Goal: Task Accomplishment & Management: Manage account settings

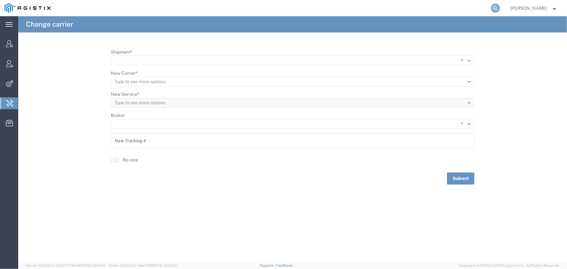
click at [495, 9] on icon at bounding box center [495, 8] width 9 height 9
type input "offline@allogene.com"
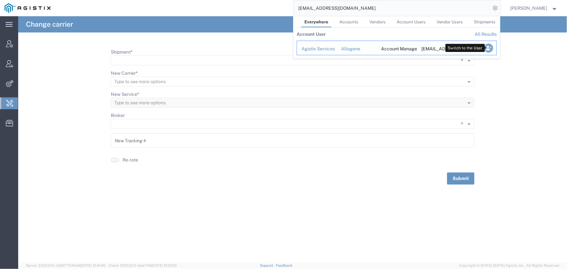
click at [487, 50] on icon "Search Results" at bounding box center [488, 48] width 9 height 9
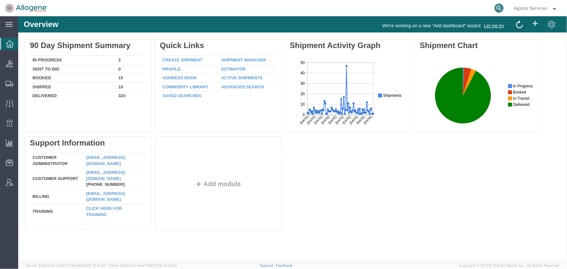
click at [498, 9] on icon at bounding box center [498, 8] width 9 height 9
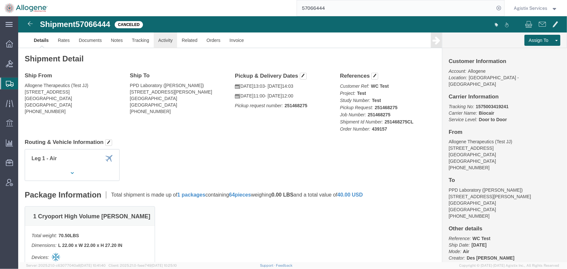
click link "Activity"
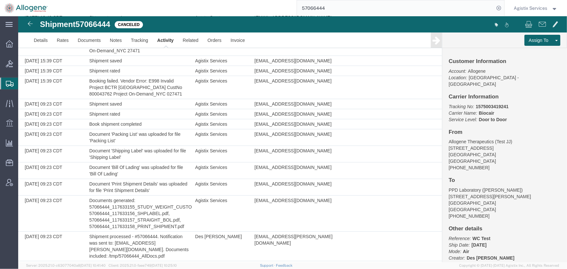
scroll to position [1237, 0]
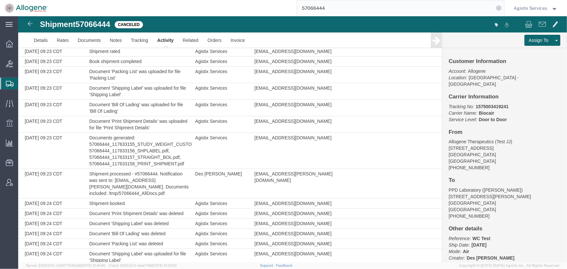
drag, startPoint x: 158, startPoint y: 250, endPoint x: 178, endPoint y: 249, distance: 19.8
copy td "57137014"
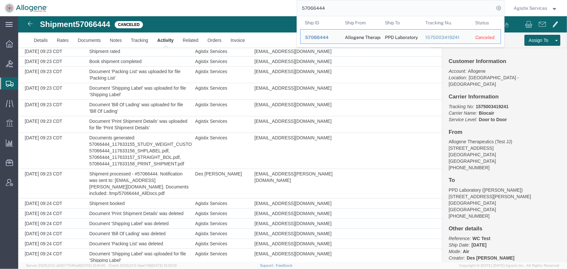
drag, startPoint x: 347, startPoint y: 10, endPoint x: 218, endPoint y: 7, distance: 129.3
click at [218, 7] on div "57066444 Ship ID Ship From Ship To Tracking Nu. Status Ship ID 57066444 Ship Fr…" at bounding box center [278, 8] width 452 height 16
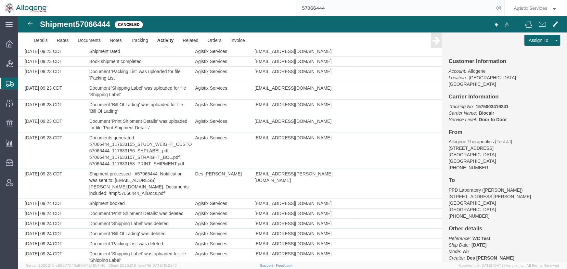
paste input "13701"
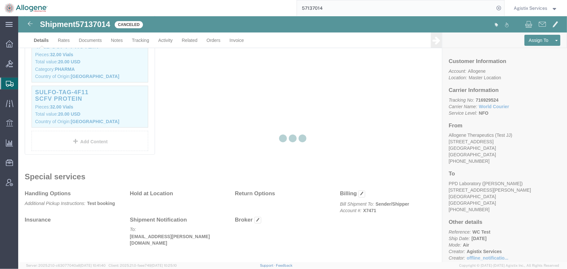
scroll to position [283, 0]
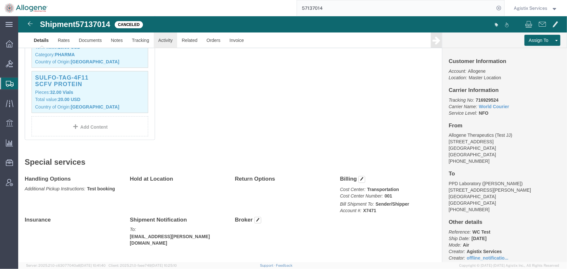
click link "Activity"
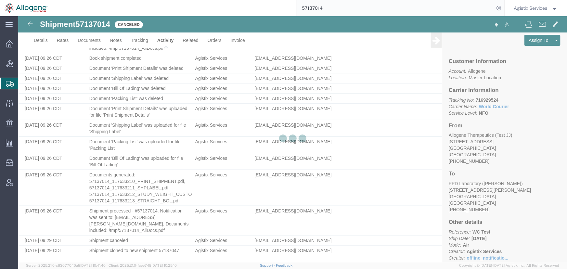
scroll to position [279, 0]
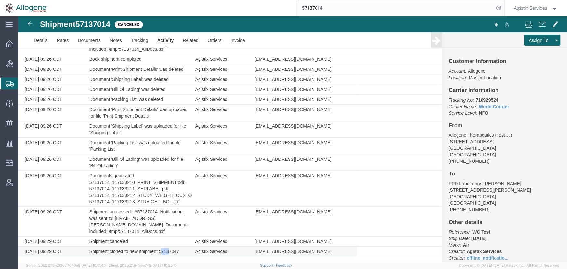
drag, startPoint x: 159, startPoint y: 250, endPoint x: 168, endPoint y: 250, distance: 8.5
click at [168, 250] on td "Shipment cloned to new shipment 57137047" at bounding box center [139, 251] width 106 height 10
drag, startPoint x: 158, startPoint y: 250, endPoint x: 177, endPoint y: 250, distance: 19.2
click at [177, 250] on td "Shipment cloned to new shipment 57137047" at bounding box center [139, 251] width 106 height 10
copy td "57137047"
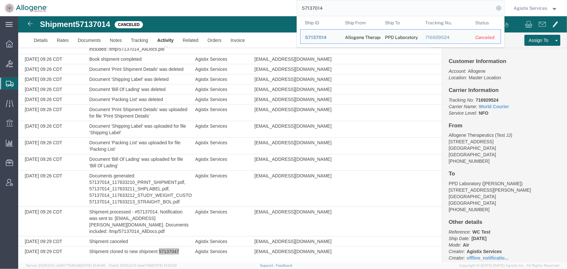
drag, startPoint x: 339, startPoint y: 9, endPoint x: 245, endPoint y: 9, distance: 94.2
click at [245, 9] on div "57137014 Ship ID Ship From Ship To Tracking Nu. Status Ship ID 57137014 Ship Fr…" at bounding box center [278, 8] width 452 height 16
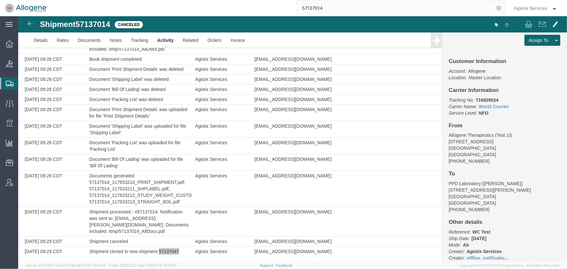
paste input "47"
type input "57137047"
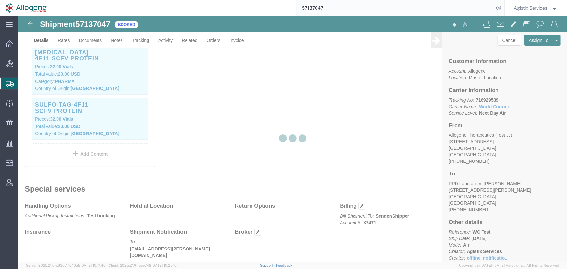
scroll to position [279, 0]
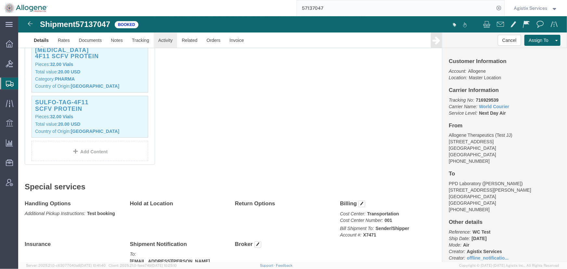
click link "Activity"
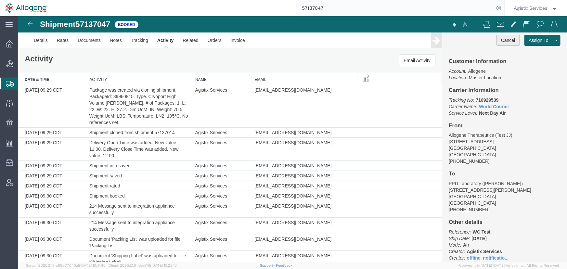
click at [506, 39] on button "Cancel" at bounding box center [507, 39] width 23 height 11
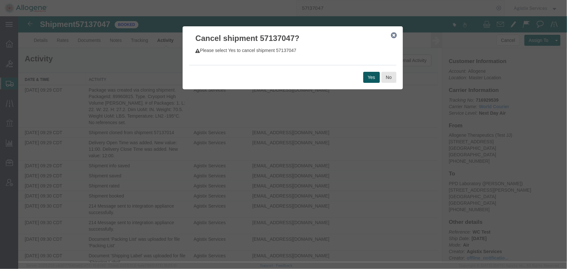
click at [368, 78] on button "Yes" at bounding box center [371, 76] width 17 height 11
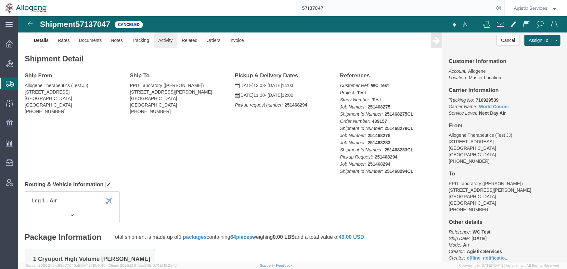
click link "Activity"
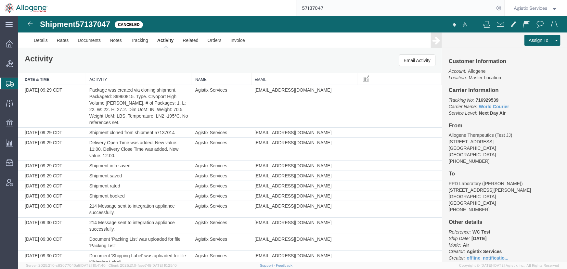
scroll to position [120, 0]
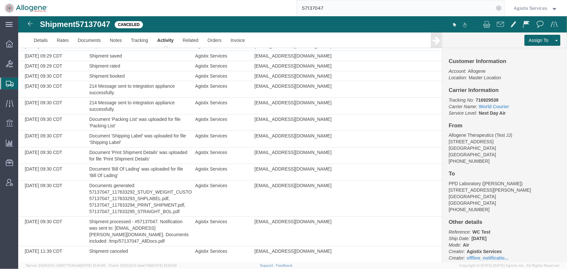
click at [526, 11] on span "Agistix Services" at bounding box center [530, 8] width 33 height 7
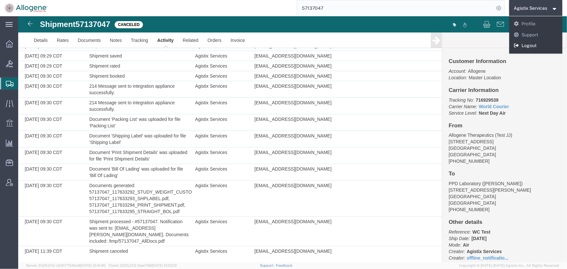
click at [529, 46] on link "Logout" at bounding box center [536, 45] width 54 height 11
